Goal: Task Accomplishment & Management: Manage account settings

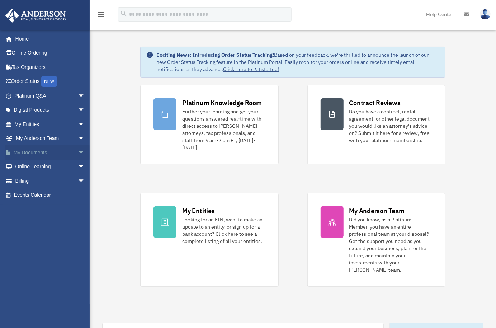
click at [78, 152] on span "arrow_drop_down" at bounding box center [85, 152] width 14 height 15
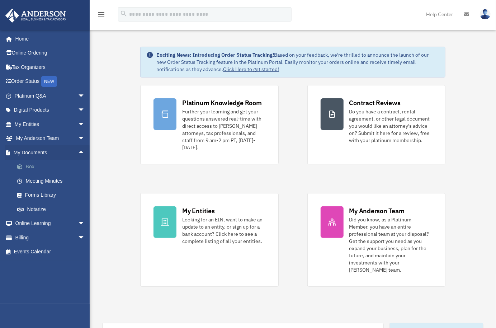
click at [30, 166] on link "Box" at bounding box center [53, 167] width 86 height 14
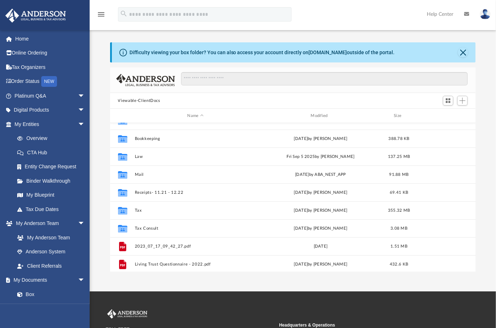
scroll to position [9, 0]
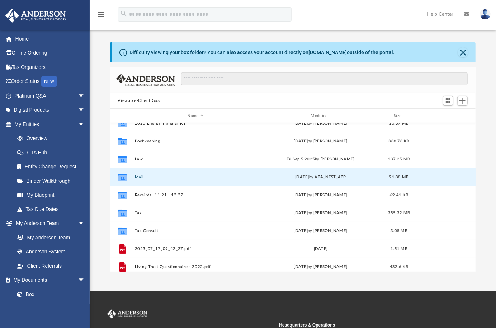
click at [138, 176] on button "Mail" at bounding box center [195, 177] width 122 height 5
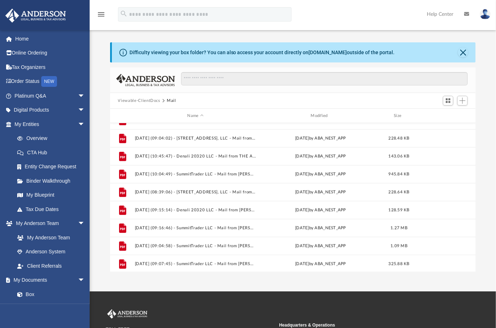
scroll to position [299, 0]
click at [486, 14] on img at bounding box center [485, 14] width 11 height 10
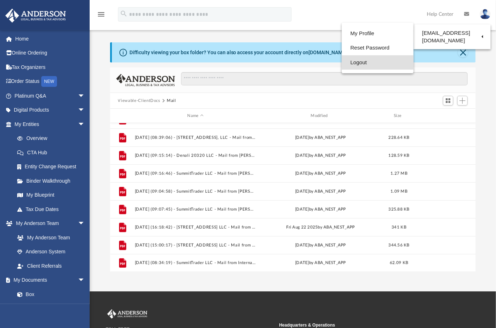
click at [356, 62] on link "Logout" at bounding box center [378, 62] width 72 height 15
